Goal: Information Seeking & Learning: Check status

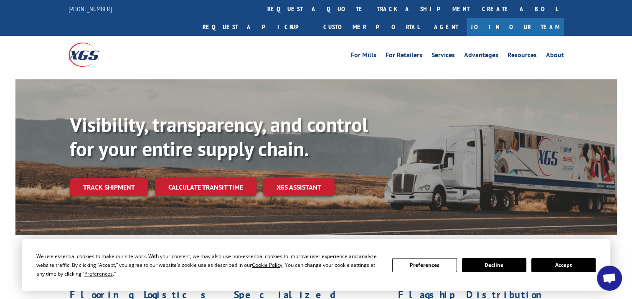
click at [96, 178] on link "Track shipment" at bounding box center [109, 187] width 79 height 18
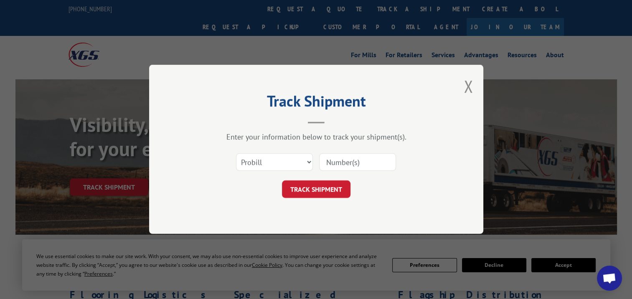
click at [354, 155] on input at bounding box center [357, 163] width 77 height 18
click at [309, 161] on select "Select category... Probill BOL PO" at bounding box center [274, 163] width 77 height 18
select select "bol"
click at [236, 154] on select "Select category... Probill BOL PO" at bounding box center [274, 163] width 77 height 18
click at [340, 163] on input at bounding box center [357, 163] width 77 height 18
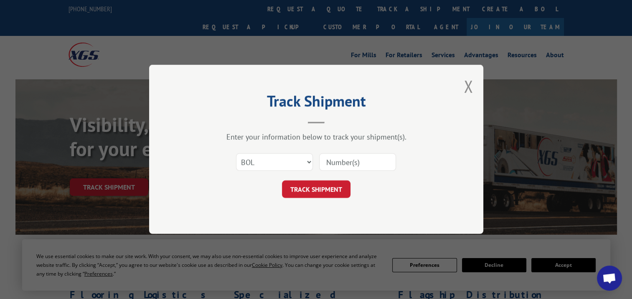
click at [368, 162] on input at bounding box center [357, 163] width 77 height 18
click at [366, 162] on input at bounding box center [357, 163] width 77 height 18
drag, startPoint x: 366, startPoint y: 162, endPoint x: 307, endPoint y: 160, distance: 58.1
click at [307, 160] on div "Select category... Probill BOL PO" at bounding box center [316, 163] width 251 height 28
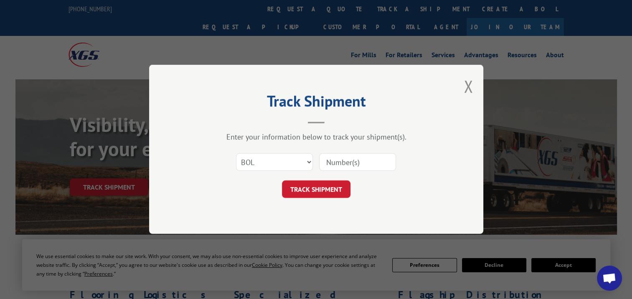
paste input "50868346"
type input "50868346"
click at [319, 185] on button "TRACK SHIPMENT" at bounding box center [316, 190] width 69 height 18
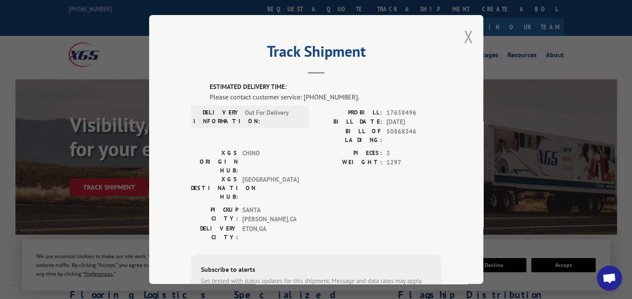
click at [464, 37] on button "Close modal" at bounding box center [468, 36] width 9 height 22
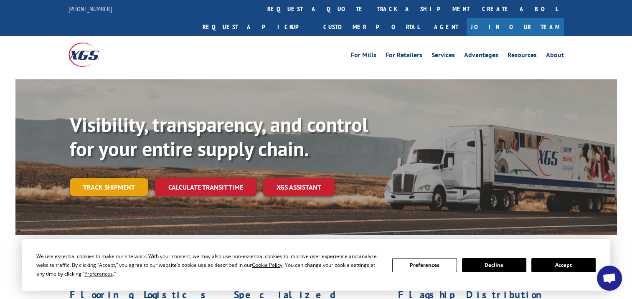
click at [108, 178] on link "Track shipment" at bounding box center [109, 187] width 79 height 18
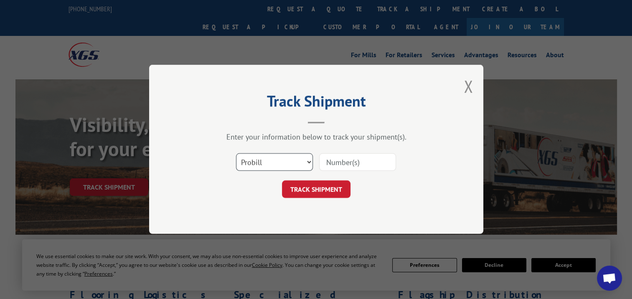
click at [309, 161] on select "Select category... Probill BOL PO" at bounding box center [274, 163] width 77 height 18
select select "bol"
click at [236, 154] on select "Select category... Probill BOL PO" at bounding box center [274, 163] width 77 height 18
click at [344, 166] on input at bounding box center [357, 163] width 77 height 18
type input "50868346"
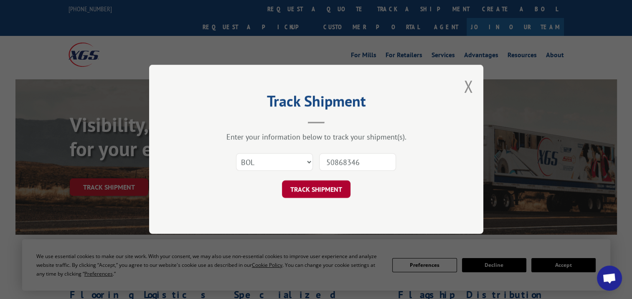
click at [319, 188] on button "TRACK SHIPMENT" at bounding box center [316, 190] width 69 height 18
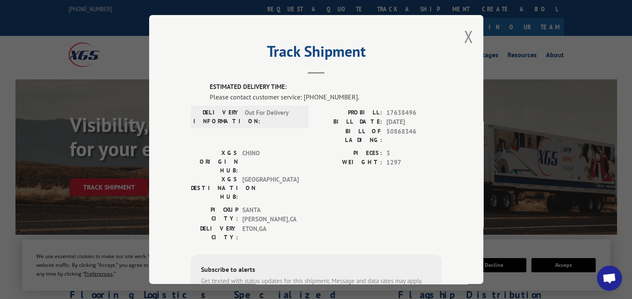
click at [294, 148] on span "CHINO" at bounding box center [270, 161] width 56 height 26
click at [464, 33] on button "Close modal" at bounding box center [468, 36] width 9 height 22
